Goal: Information Seeking & Learning: Learn about a topic

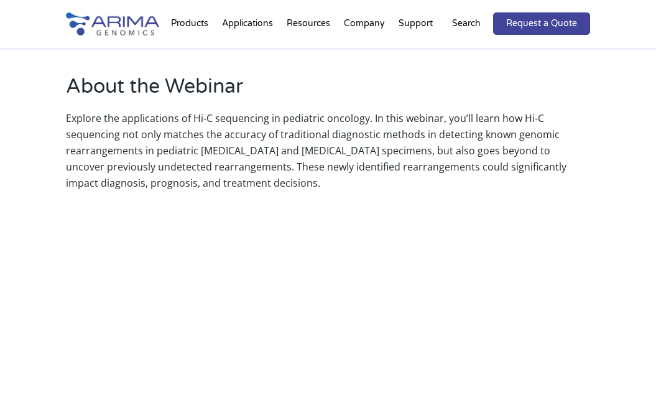
scroll to position [466, 0]
drag, startPoint x: 192, startPoint y: 118, endPoint x: 267, endPoint y: 118, distance: 75.3
click at [267, 118] on p "Explore the applications of Hi-C sequencing in pediatric oncology. In this webi…" at bounding box center [328, 149] width 525 height 81
copy p "Hi-C sequencing"
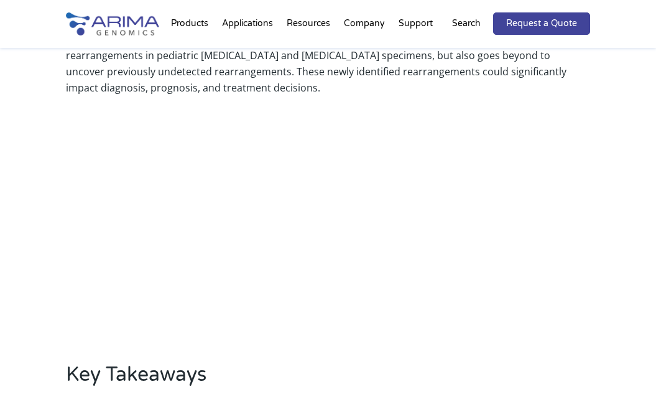
scroll to position [563, 0]
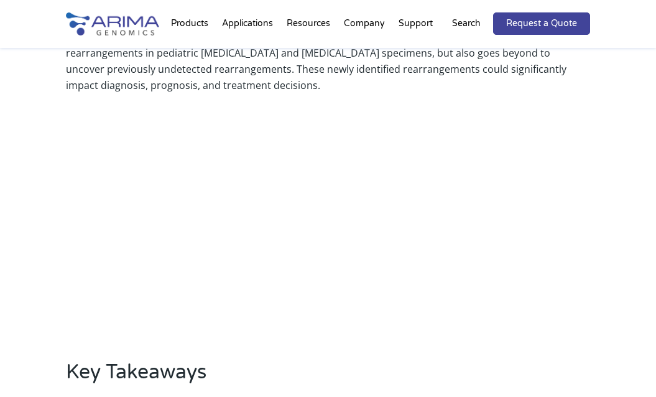
click at [21, 246] on div "About the Webinar Explore the applications of Hi-C sequencing in pediatric onco…" at bounding box center [328, 259] width 656 height 695
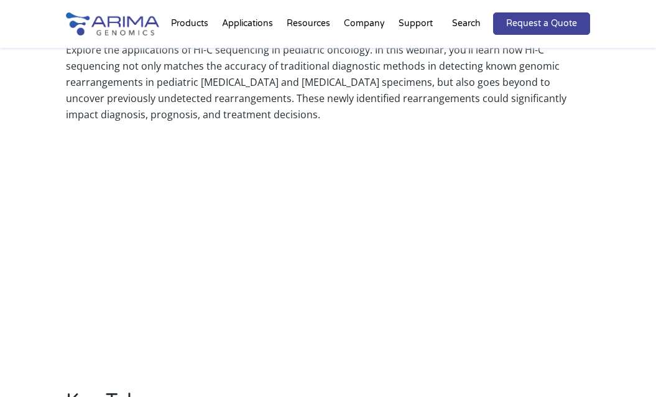
scroll to position [534, 0]
click at [24, 254] on div "About the Webinar Explore the applications of Hi-C sequencing in pediatric onco…" at bounding box center [328, 288] width 656 height 695
click at [35, 315] on div "About the Webinar Explore the applications of Hi-C sequencing in pediatric onco…" at bounding box center [328, 288] width 656 height 695
